Goal: Navigation & Orientation: Understand site structure

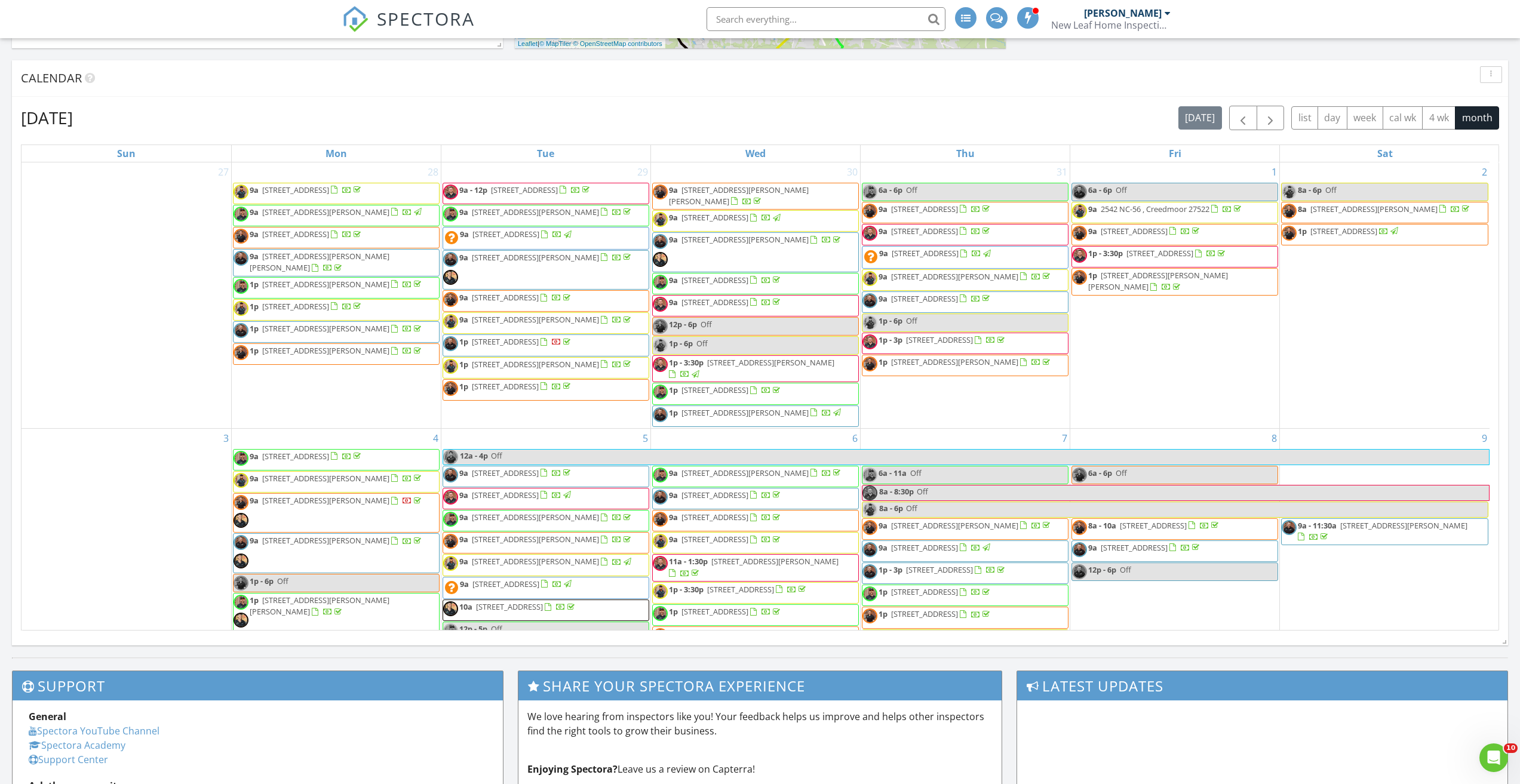
scroll to position [986, 1539]
click at [412, 15] on span "SPECTORA" at bounding box center [426, 19] width 98 height 25
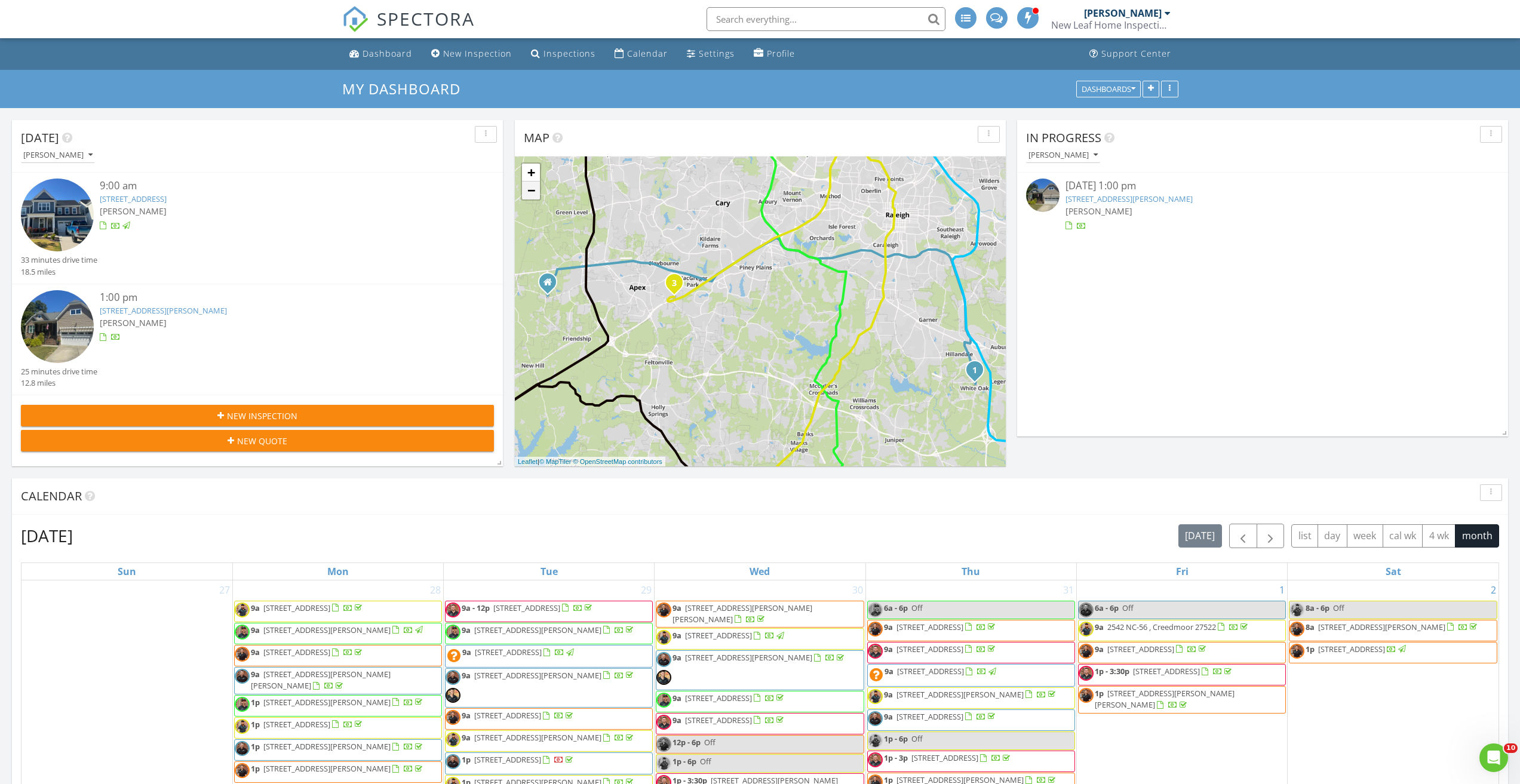
click at [531, 191] on link "−" at bounding box center [531, 190] width 18 height 18
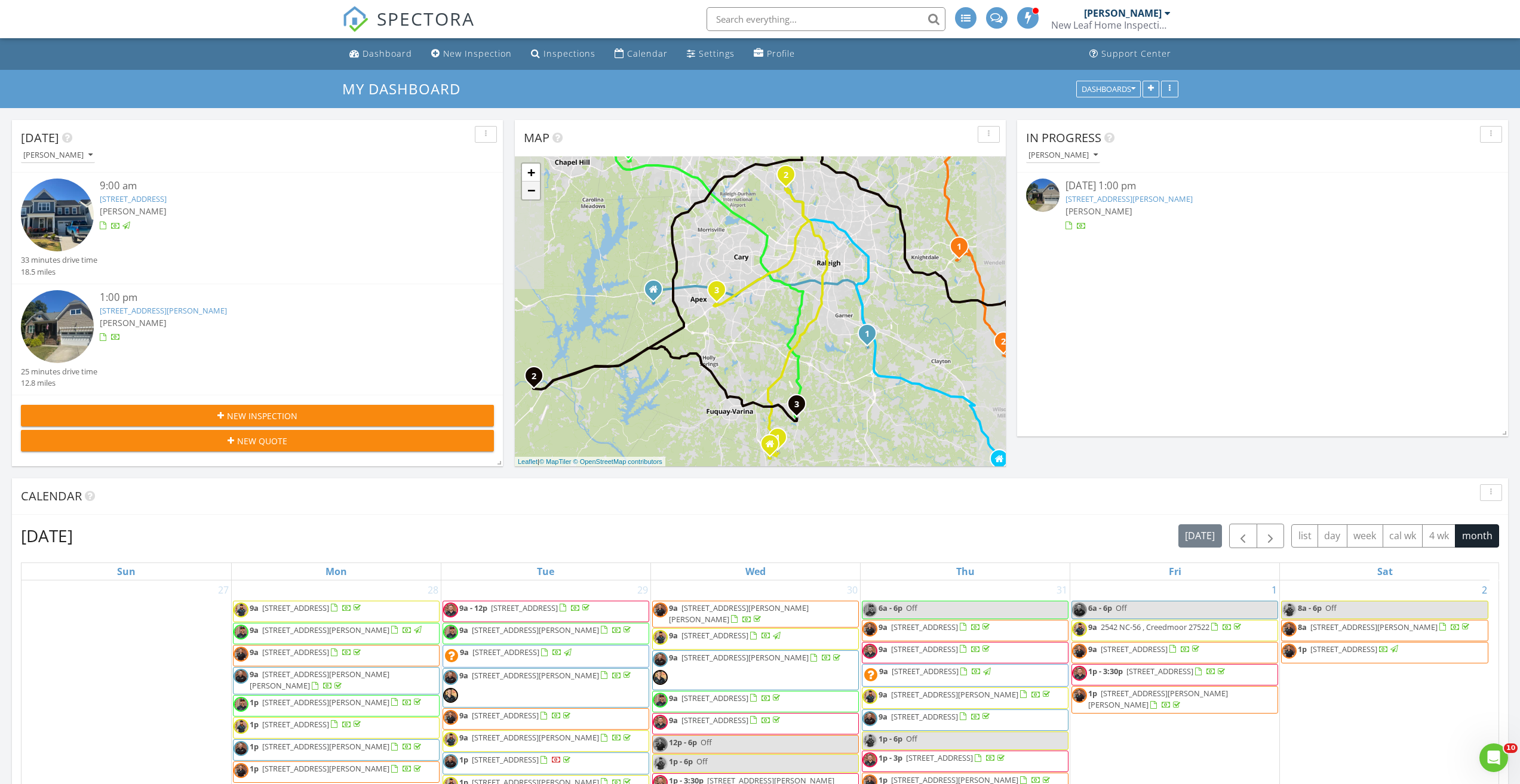
click at [531, 191] on link "−" at bounding box center [531, 190] width 18 height 18
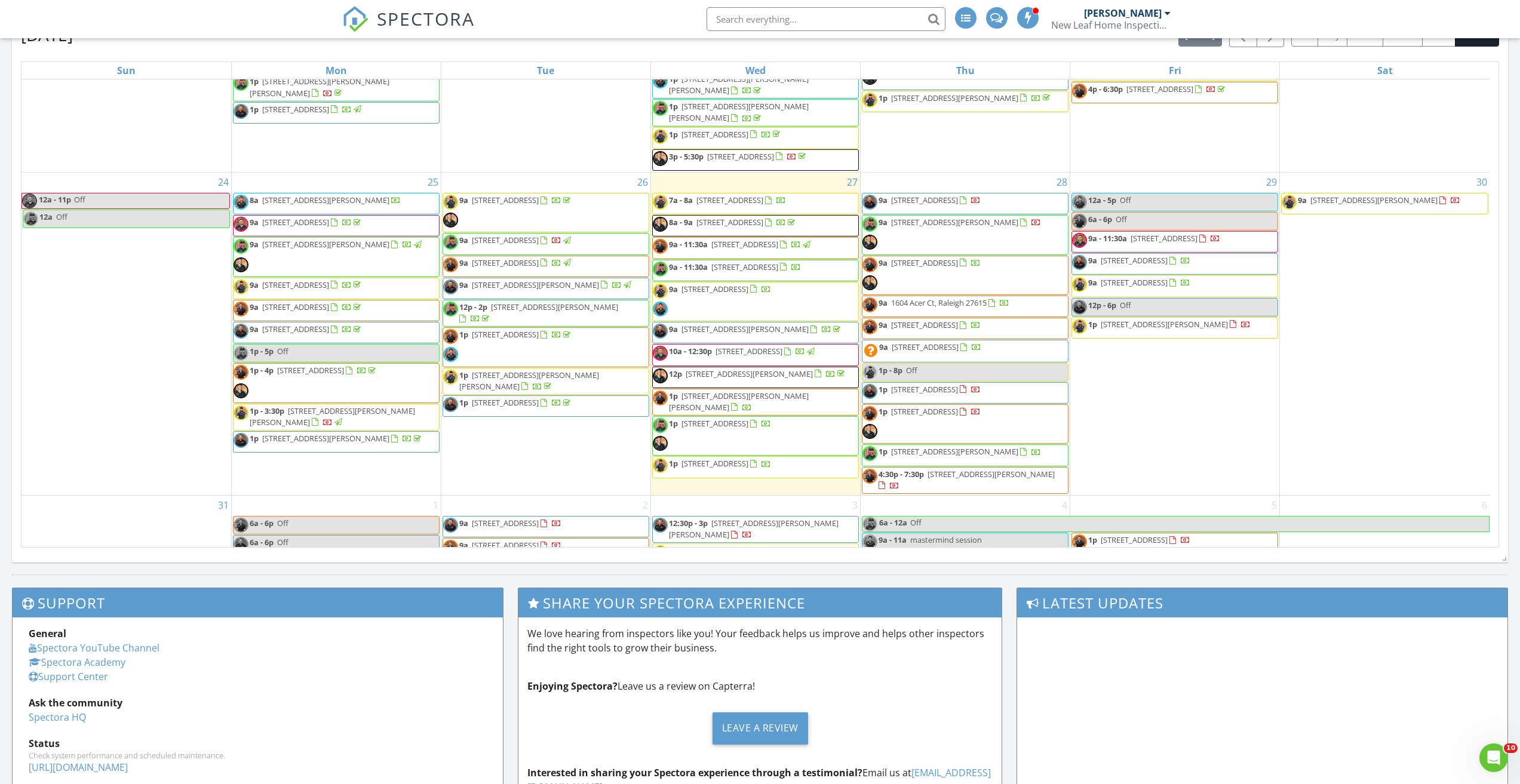
scroll to position [1136, 0]
